Goal: Contribute content

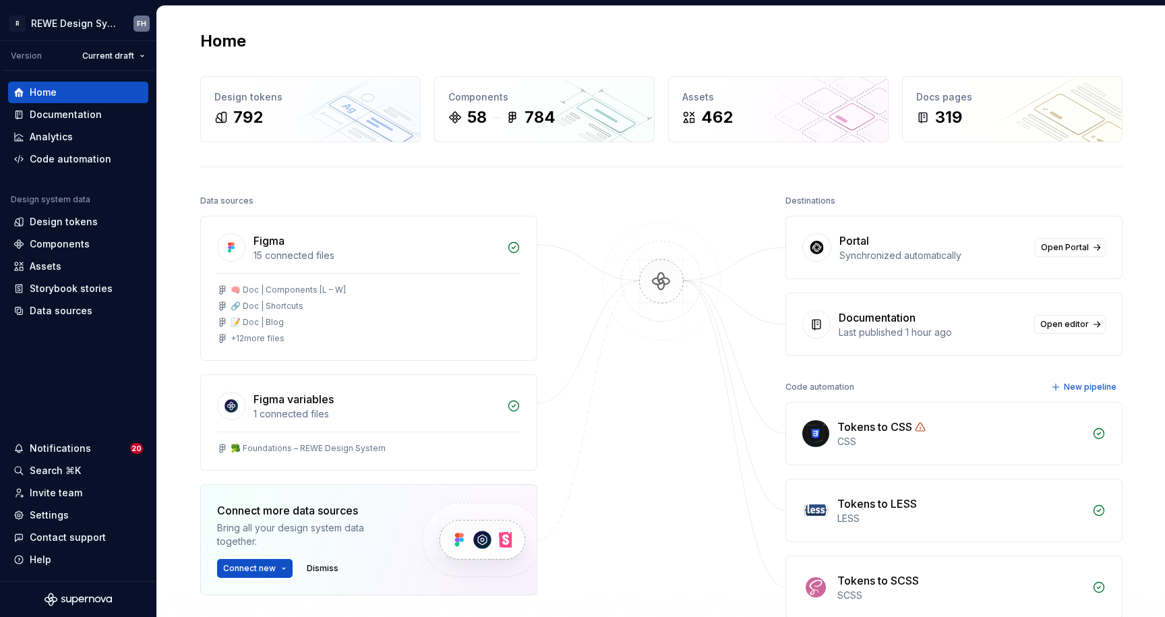
click at [1059, 43] on div "Home" at bounding box center [661, 41] width 922 height 22
click at [54, 111] on div "Documentation" at bounding box center [66, 114] width 72 height 13
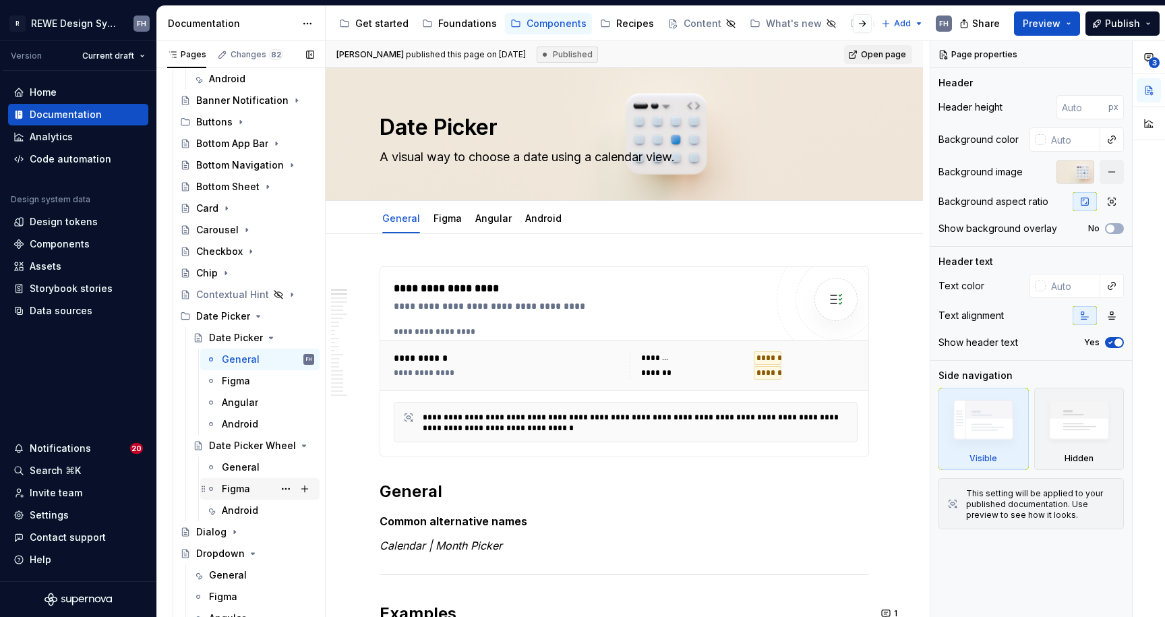
scroll to position [378, 0]
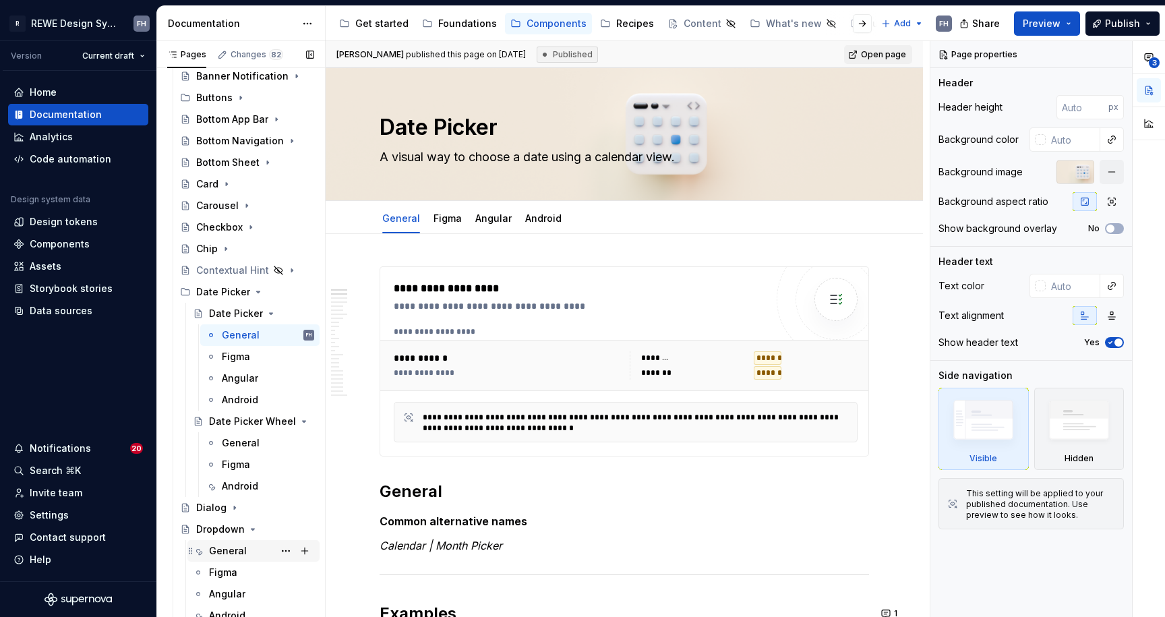
click at [217, 553] on div "General" at bounding box center [228, 550] width 38 height 13
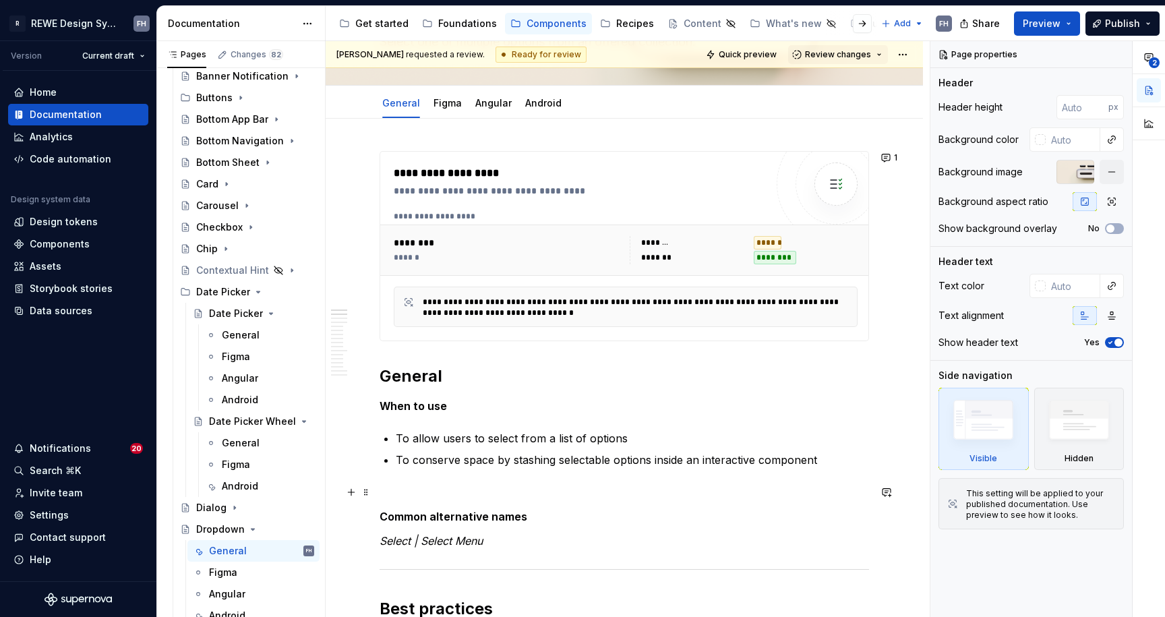
scroll to position [118, 0]
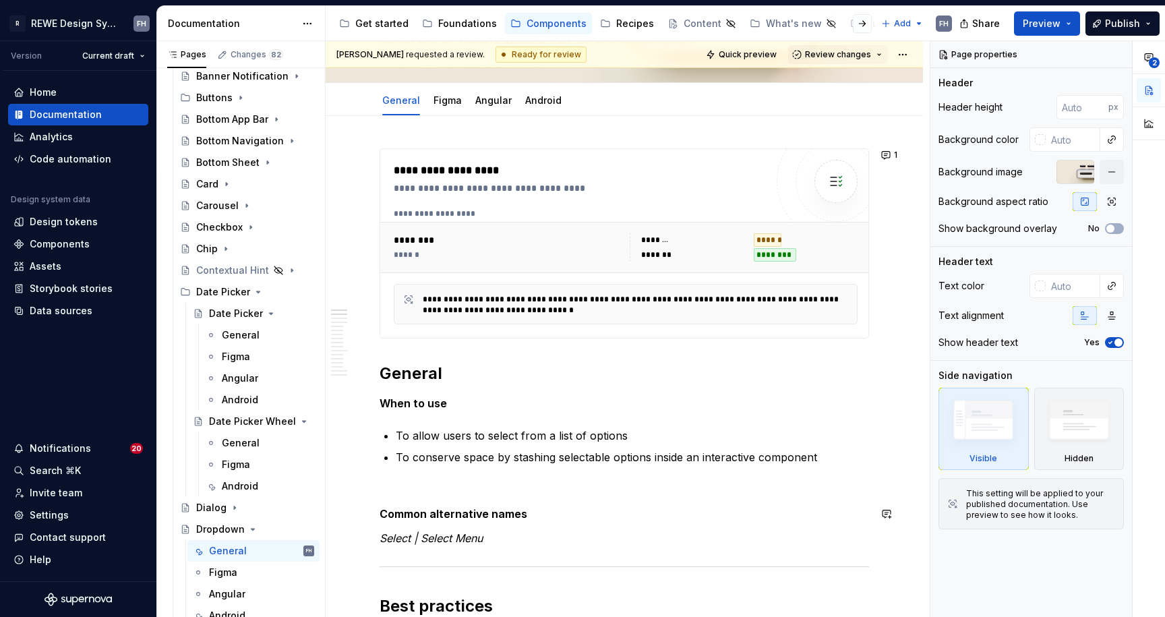
click at [518, 539] on p "Select | Select Menu" at bounding box center [625, 538] width 490 height 16
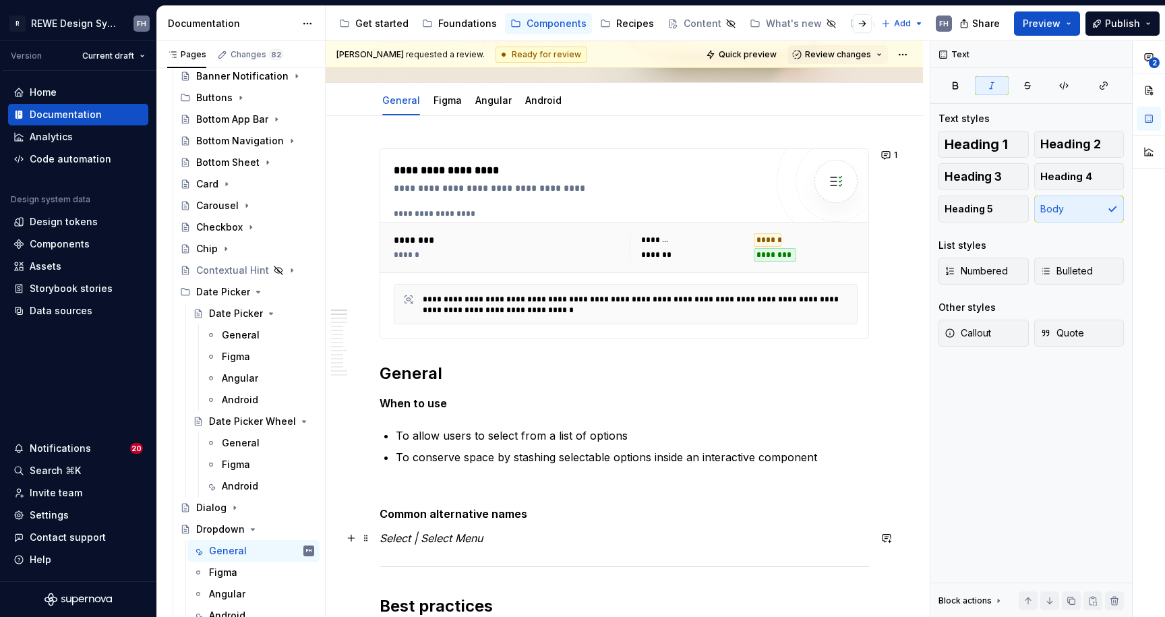
type textarea "*"
click at [852, 51] on span "Review changes" at bounding box center [838, 54] width 66 height 11
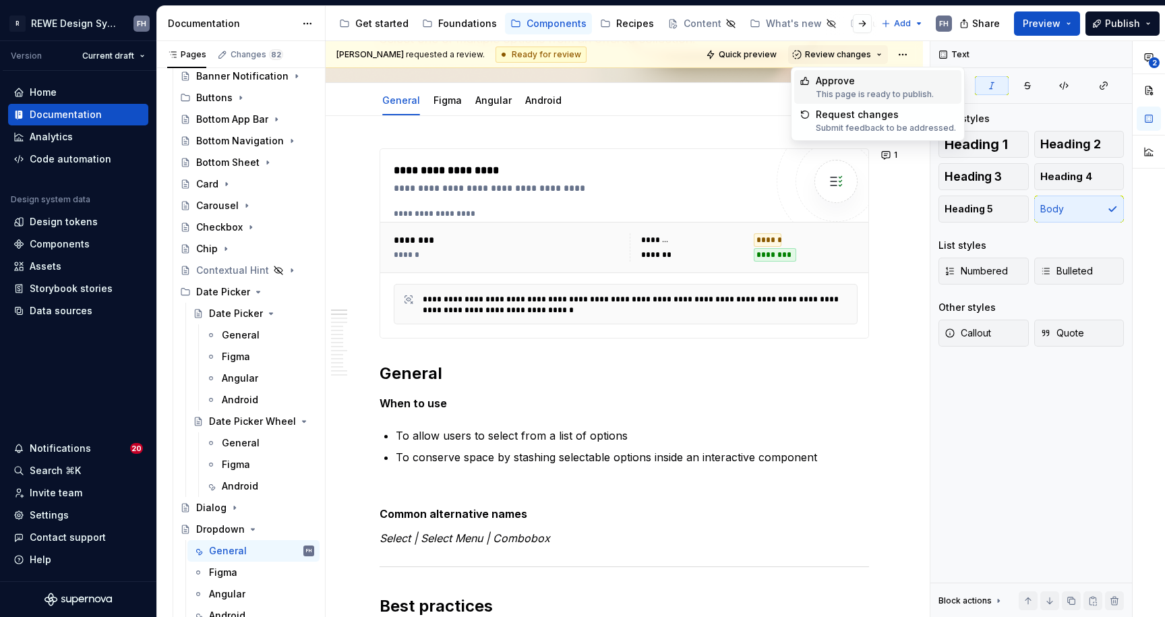
click at [858, 82] on div "Approve" at bounding box center [875, 80] width 118 height 13
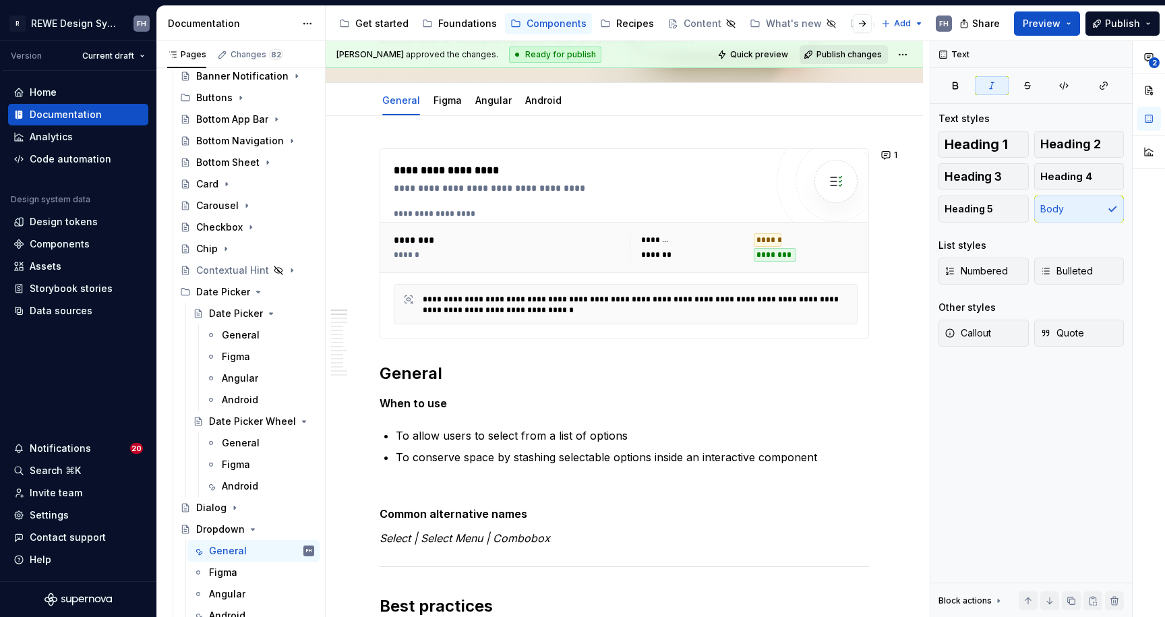
click at [867, 54] on span "Publish changes" at bounding box center [849, 54] width 65 height 11
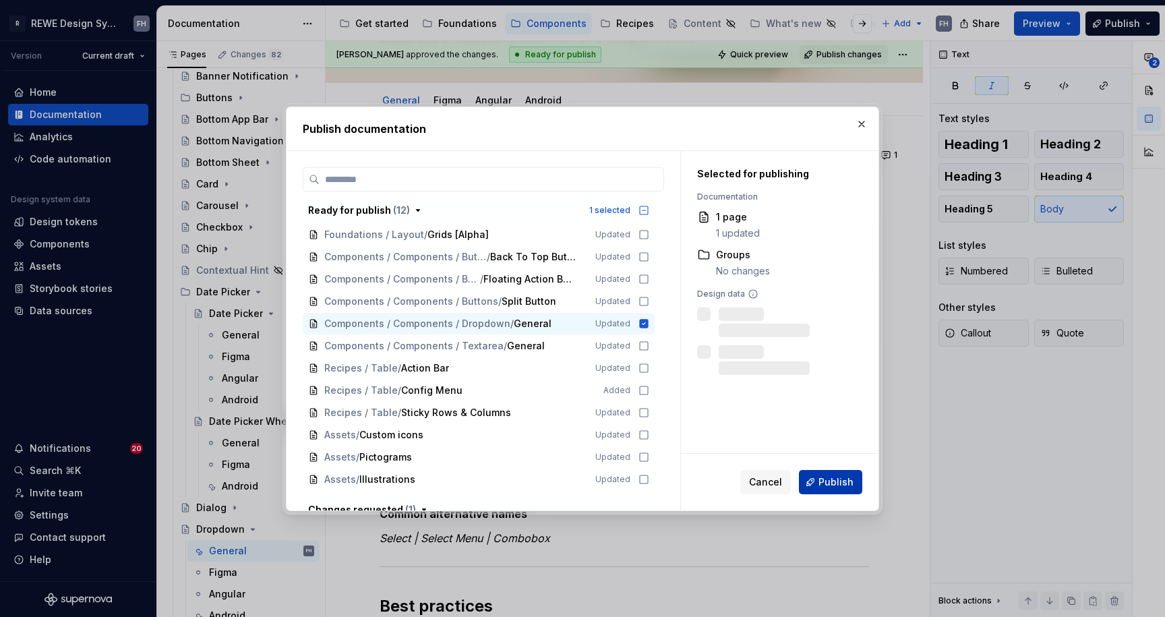
click at [845, 486] on span "Publish" at bounding box center [836, 481] width 35 height 13
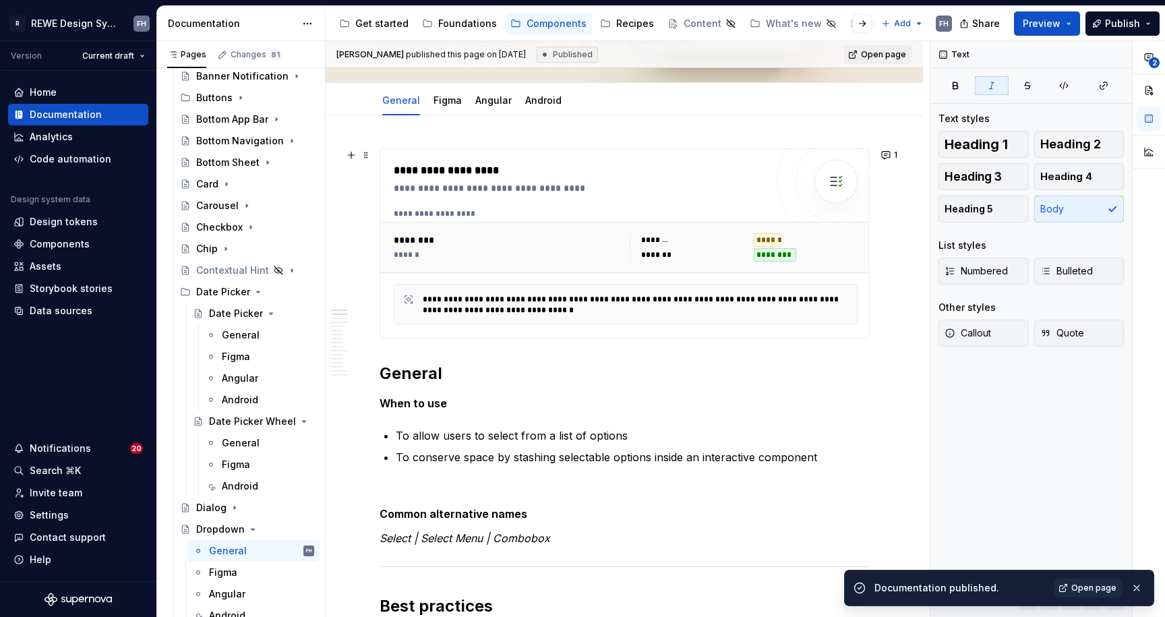
type textarea "*"
click at [1097, 586] on span "Open page" at bounding box center [1093, 588] width 45 height 11
